Goal: Information Seeking & Learning: Check status

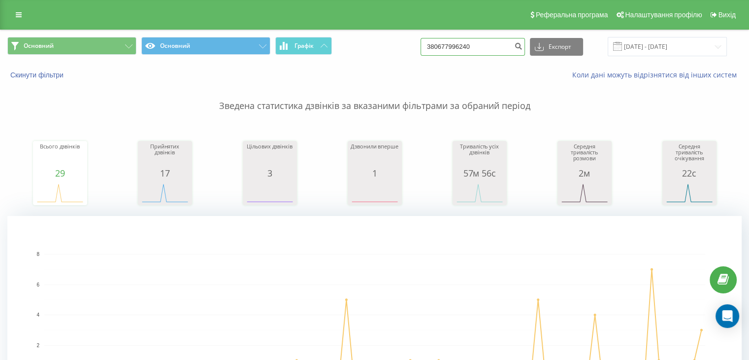
drag, startPoint x: 473, startPoint y: 43, endPoint x: 407, endPoint y: 44, distance: 66.0
click at [407, 44] on div "Основний Основний Графік 380677996240 Експорт .csv .xls .xlsx 21.05.2025 - 21.0…" at bounding box center [374, 46] width 735 height 19
paste input "979168896"
type input "380979168896"
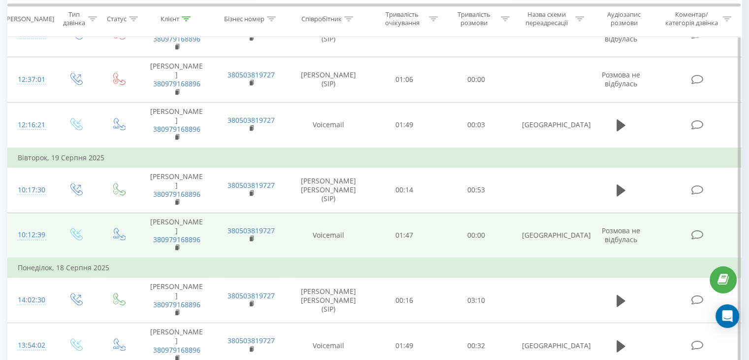
scroll to position [591, 0]
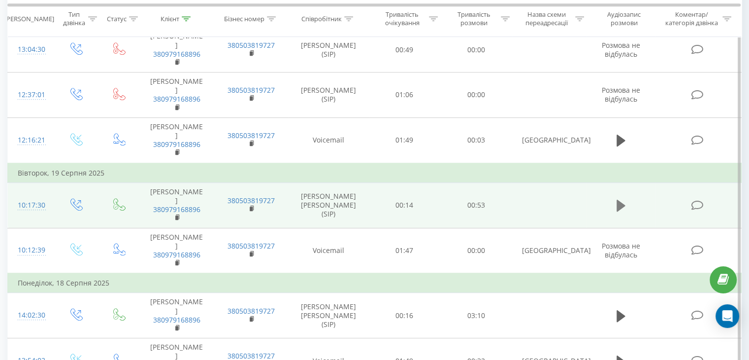
click at [624, 202] on icon at bounding box center [621, 206] width 9 height 14
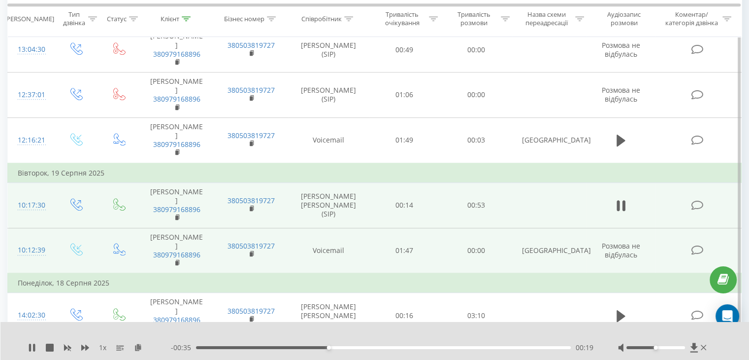
scroll to position [690, 0]
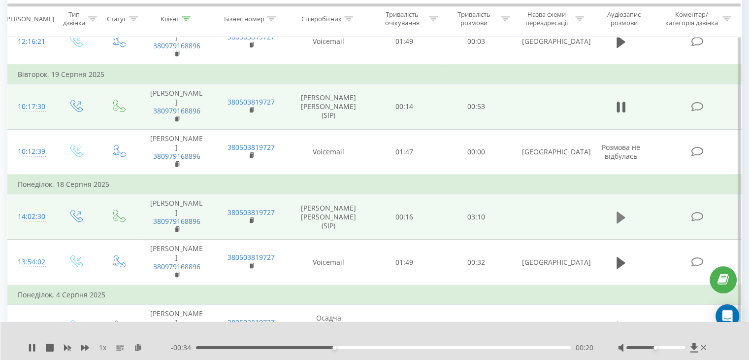
click at [614, 215] on button at bounding box center [621, 217] width 15 height 15
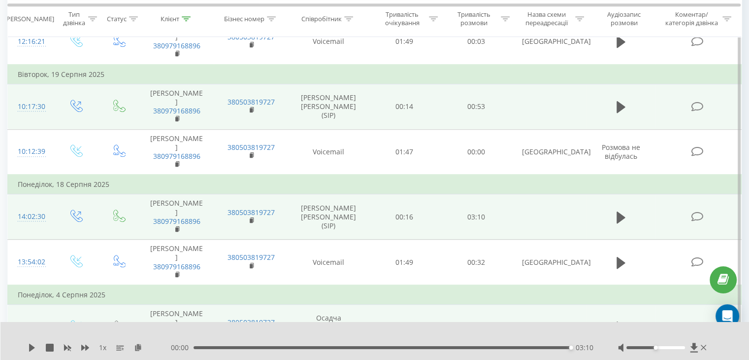
scroll to position [640, 0]
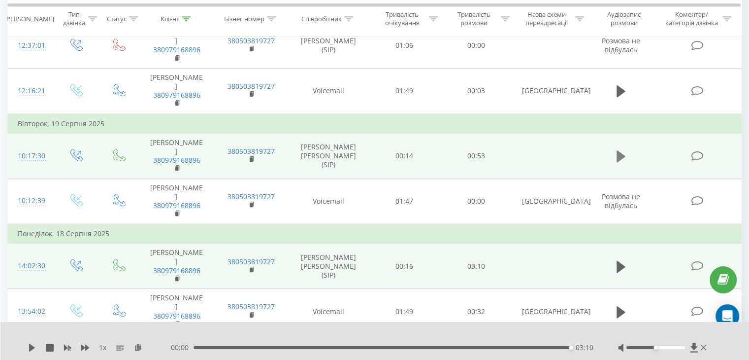
click at [624, 156] on icon at bounding box center [621, 156] width 9 height 14
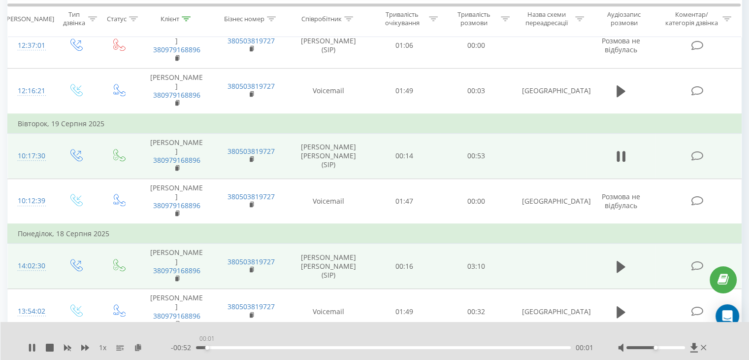
click at [207, 346] on div "00:01" at bounding box center [383, 347] width 375 height 3
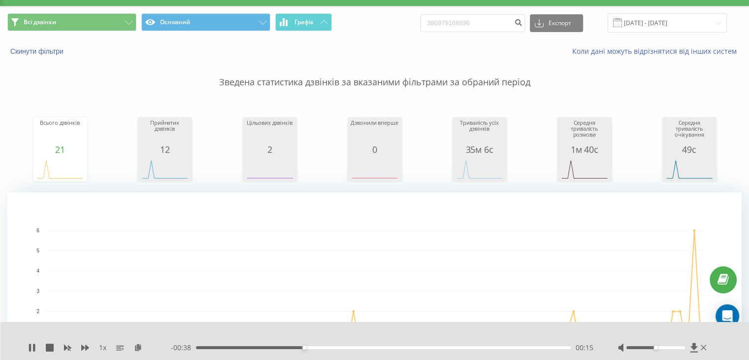
scroll to position [0, 0]
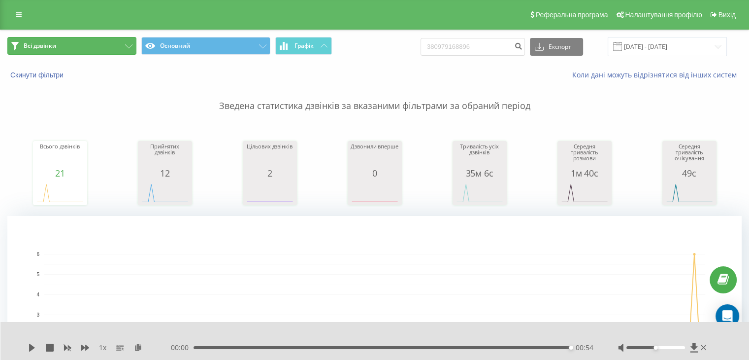
click at [67, 41] on button "Всі дзвінки" at bounding box center [71, 46] width 129 height 18
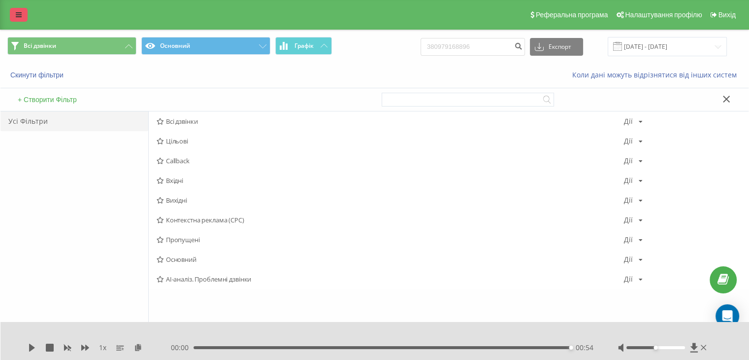
click at [15, 12] on link at bounding box center [19, 15] width 18 height 14
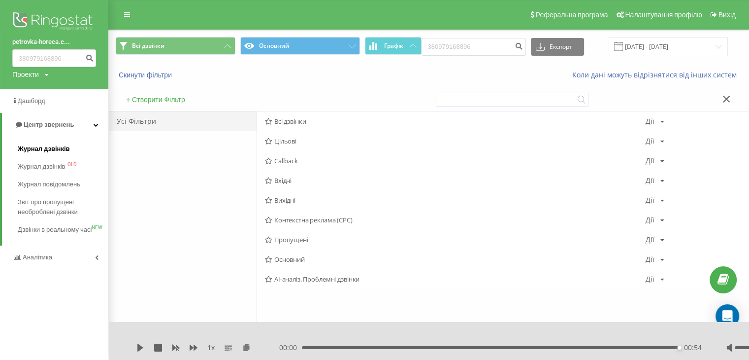
click at [54, 144] on span "Журнал дзвінків" at bounding box center [44, 149] width 52 height 10
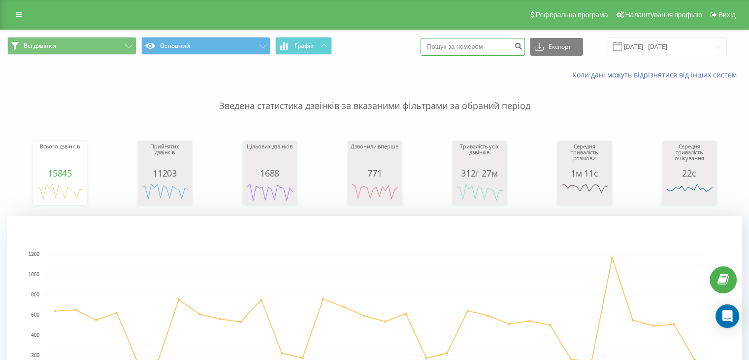
click at [482, 43] on input at bounding box center [473, 47] width 104 height 18
paste input "[PHONE_NUMBER]"
click at [444, 47] on input "+380638241827" at bounding box center [473, 47] width 104 height 18
type input "380638241827"
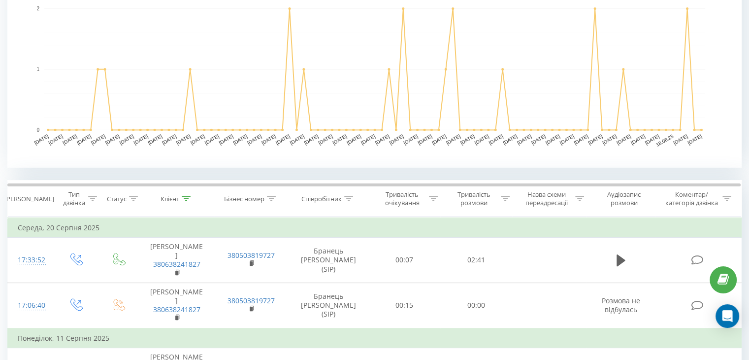
scroll to position [246, 0]
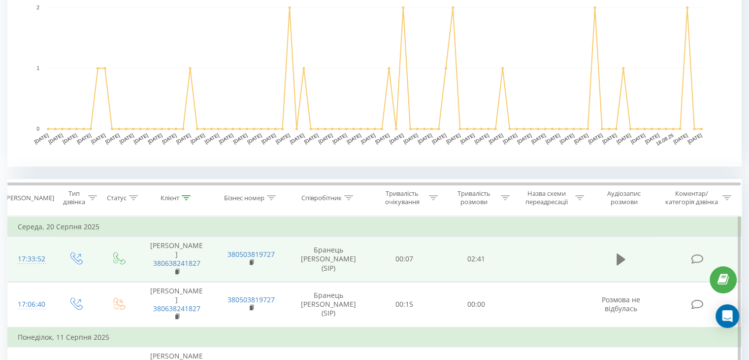
click at [617, 260] on icon at bounding box center [621, 259] width 9 height 12
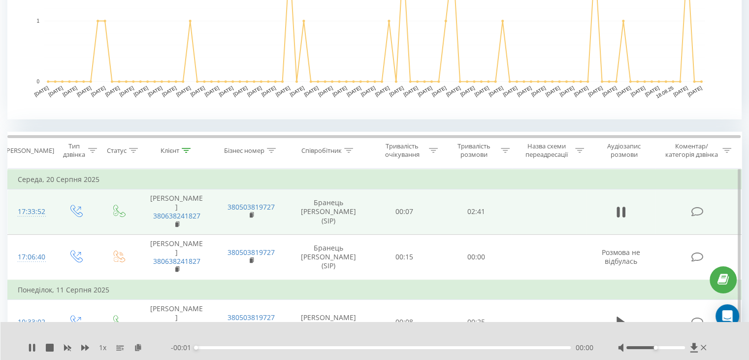
scroll to position [394, 0]
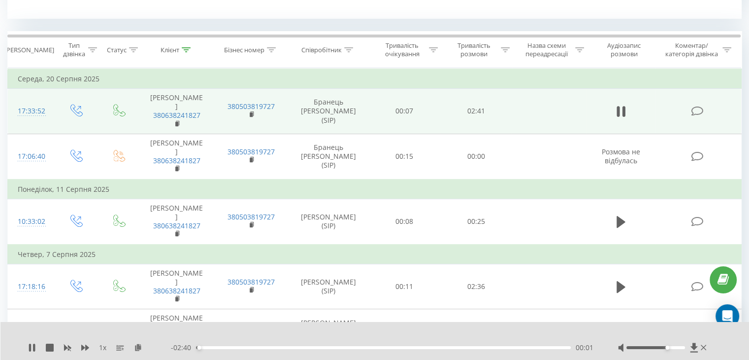
drag, startPoint x: 654, startPoint y: 345, endPoint x: 666, endPoint y: 347, distance: 11.9
click at [666, 347] on div "Accessibility label" at bounding box center [668, 347] width 4 height 4
drag, startPoint x: 668, startPoint y: 347, endPoint x: 684, endPoint y: 349, distance: 16.9
click at [684, 349] on div "Accessibility label" at bounding box center [685, 347] width 4 height 4
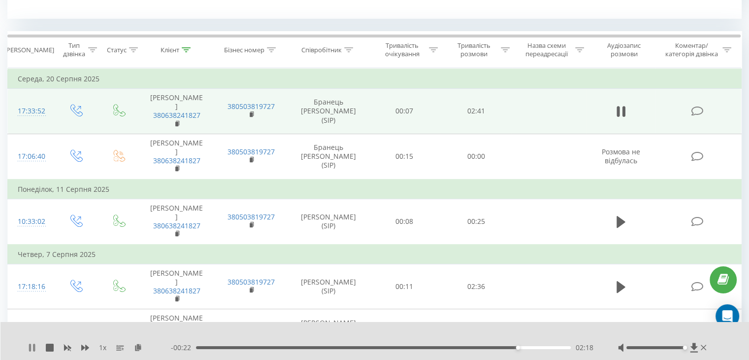
click at [32, 347] on icon at bounding box center [32, 347] width 8 height 8
